Goal: Navigation & Orientation: Find specific page/section

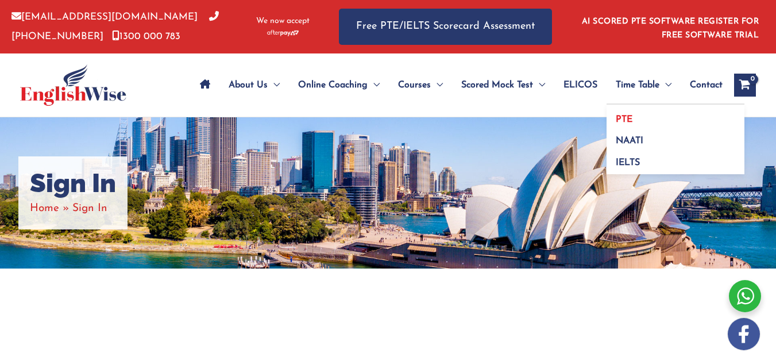
click at [622, 118] on span "PTE" at bounding box center [624, 119] width 17 height 9
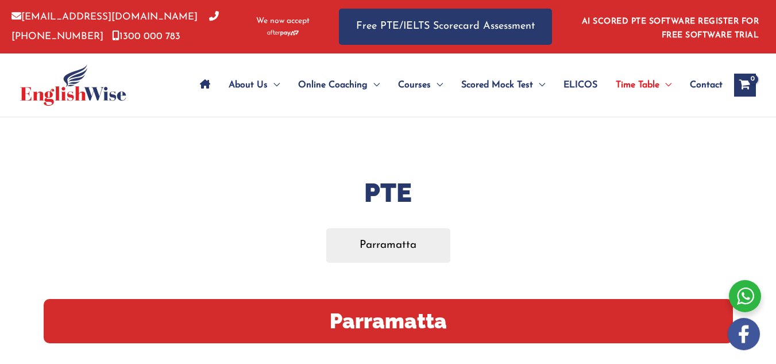
click at [89, 94] on img at bounding box center [73, 84] width 106 height 41
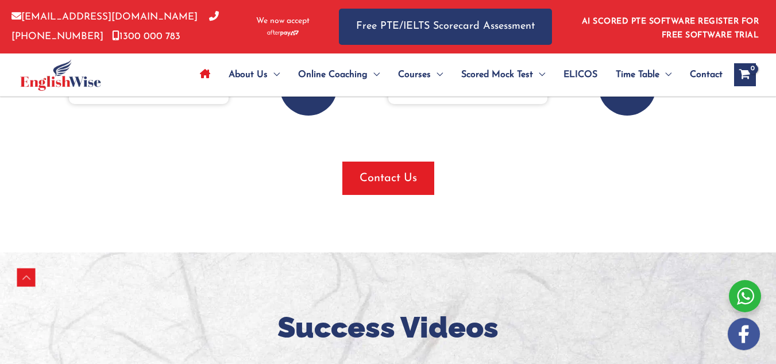
scroll to position [787, 0]
